Goal: Information Seeking & Learning: Learn about a topic

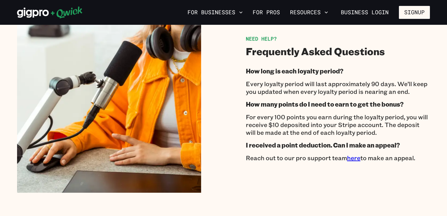
scroll to position [980, 0]
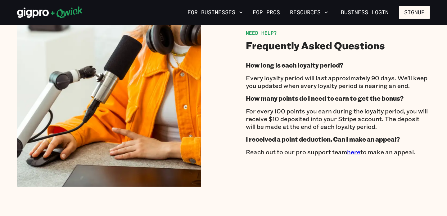
click at [354, 151] on link "here" at bounding box center [353, 152] width 13 height 8
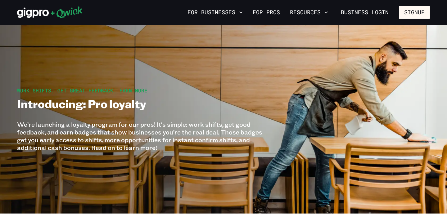
click at [195, 98] on div "Work shifts. Get great feedback. Earn more. Introducing: Pro loyalty We’re laun…" at bounding box center [141, 119] width 248 height 65
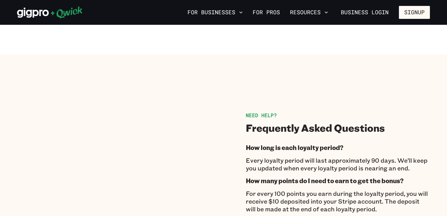
scroll to position [511, 0]
